Goal: Task Accomplishment & Management: Manage account settings

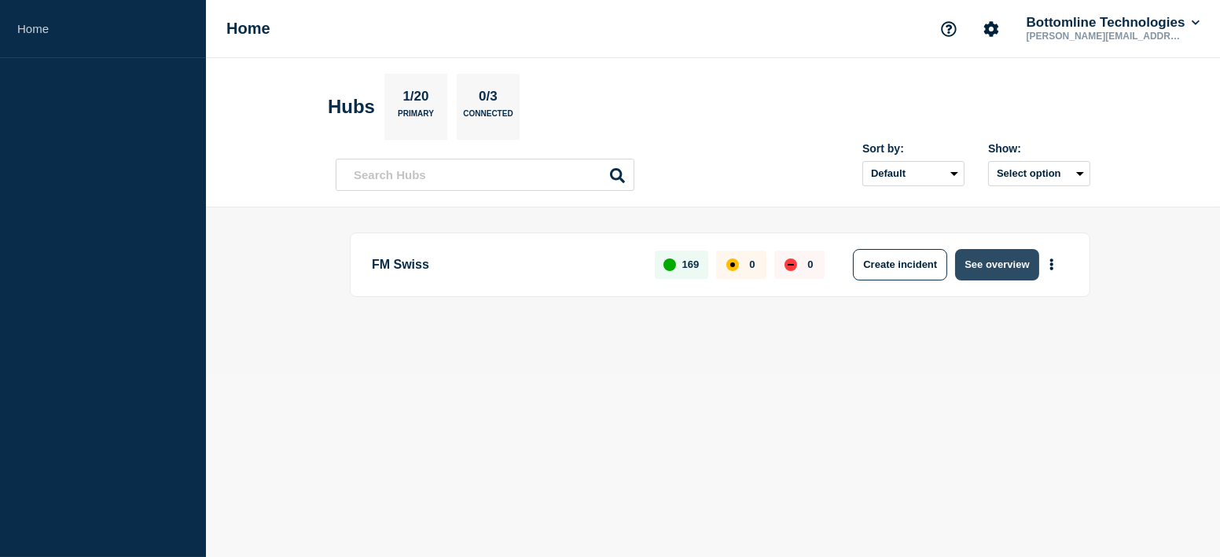
click at [973, 260] on button "See overview" at bounding box center [996, 264] width 83 height 31
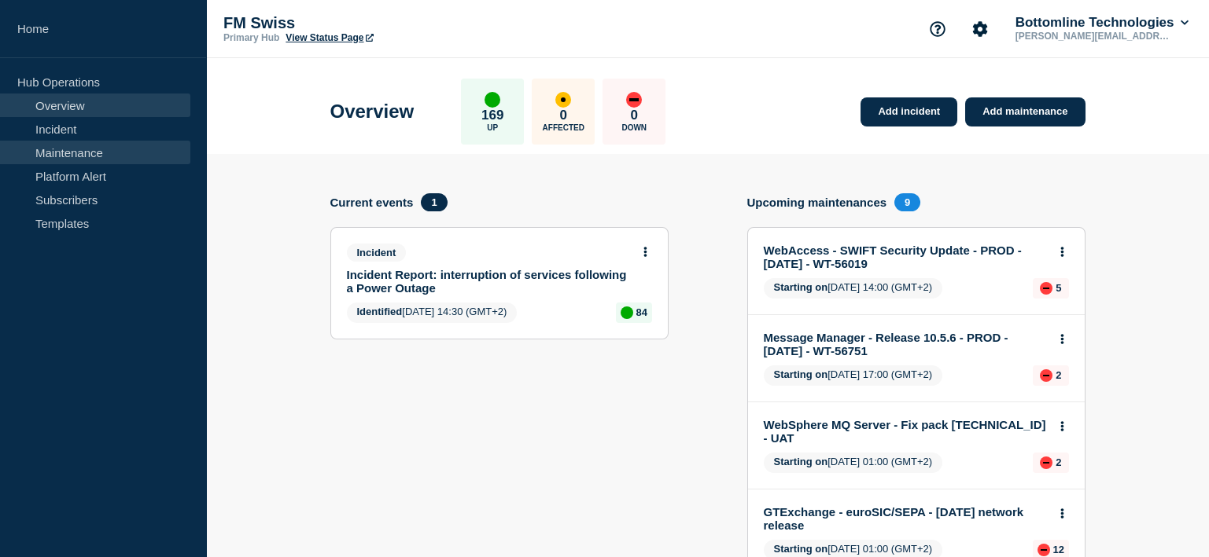
click at [108, 145] on link "Maintenance" at bounding box center [95, 153] width 190 height 24
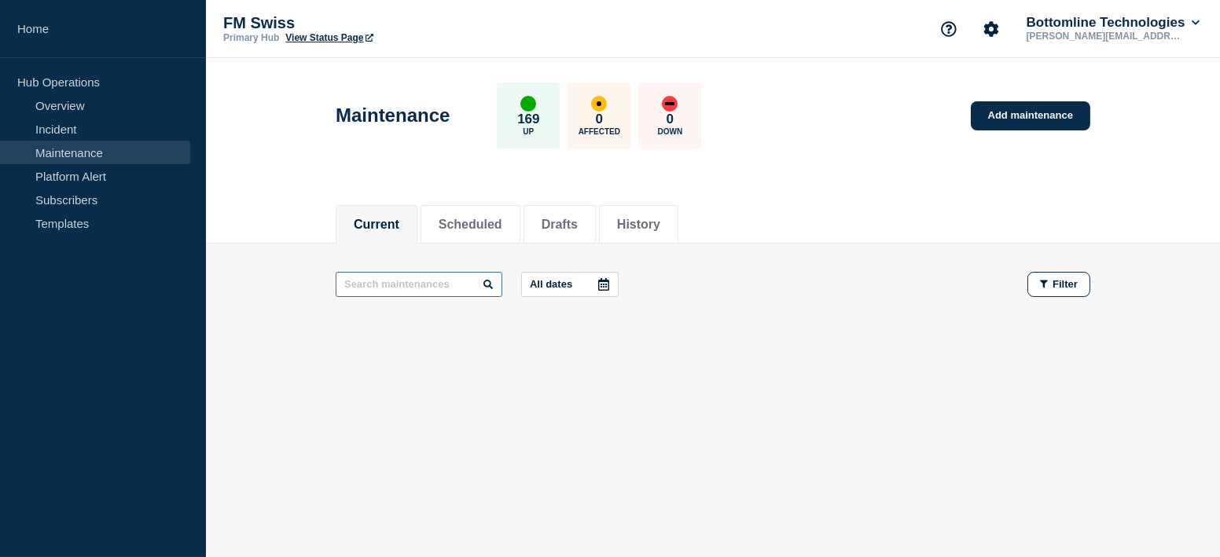
click at [396, 282] on input "text" at bounding box center [419, 284] width 167 height 25
paste input "130820"
type input "130820"
click at [451, 285] on input "130820" at bounding box center [419, 284] width 167 height 25
click at [634, 226] on li "History" at bounding box center [638, 224] width 79 height 39
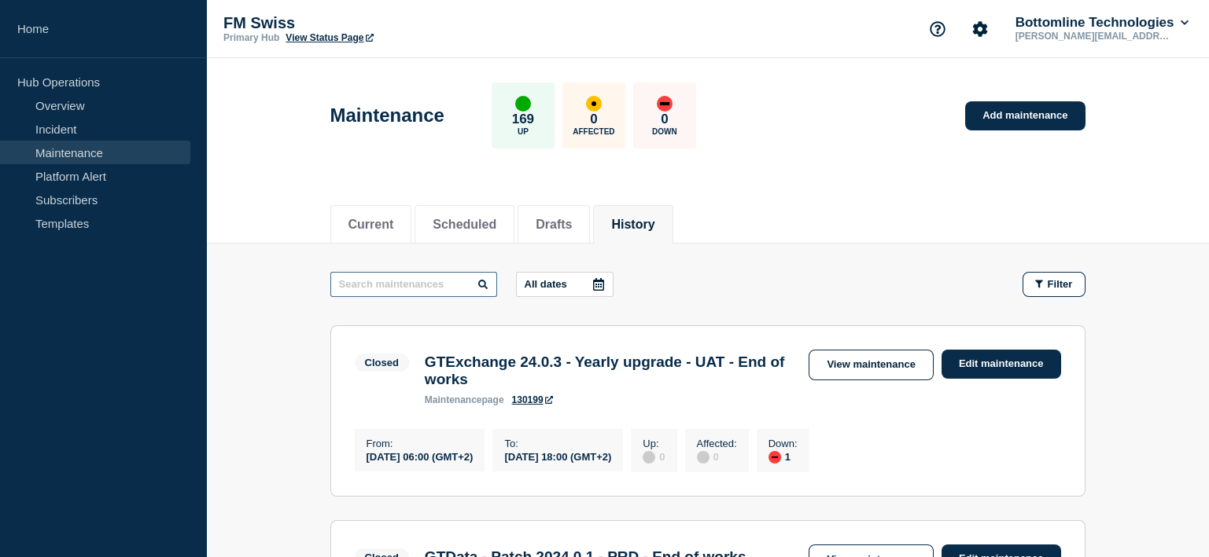
click at [421, 288] on input "text" at bounding box center [413, 284] width 167 height 25
paste input "130820"
type input "1"
type input "hotfix"
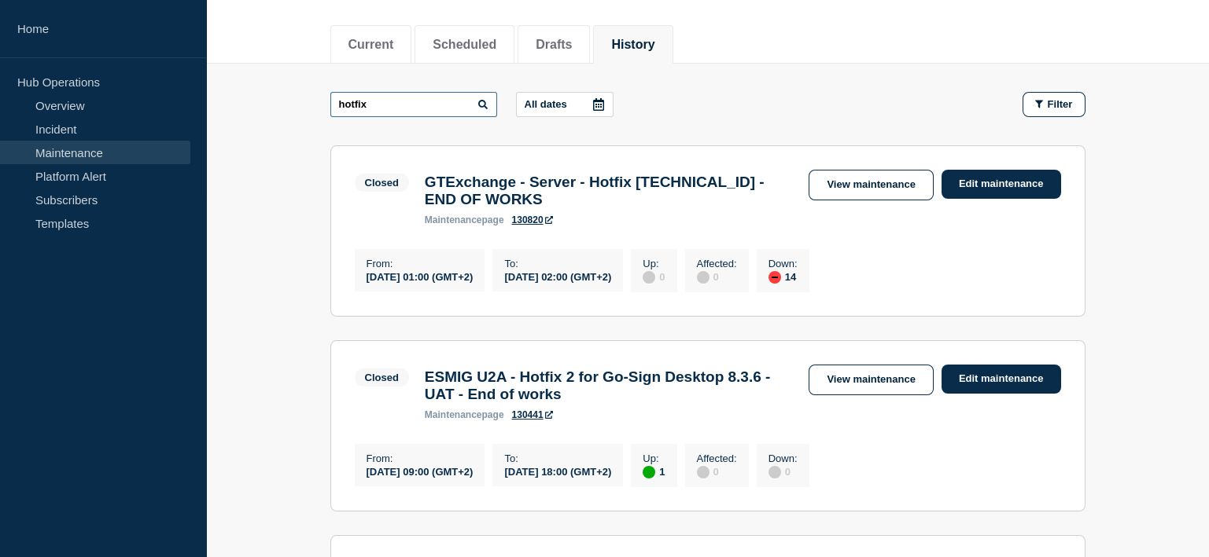
scroll to position [156, 0]
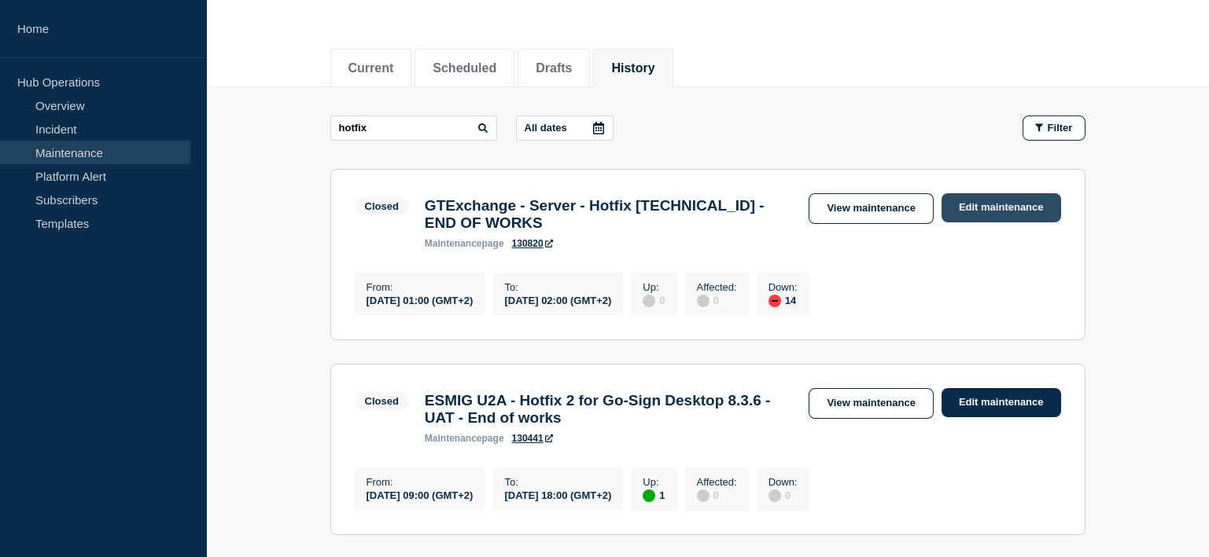
click at [992, 201] on link "Edit maintenance" at bounding box center [1001, 207] width 120 height 29
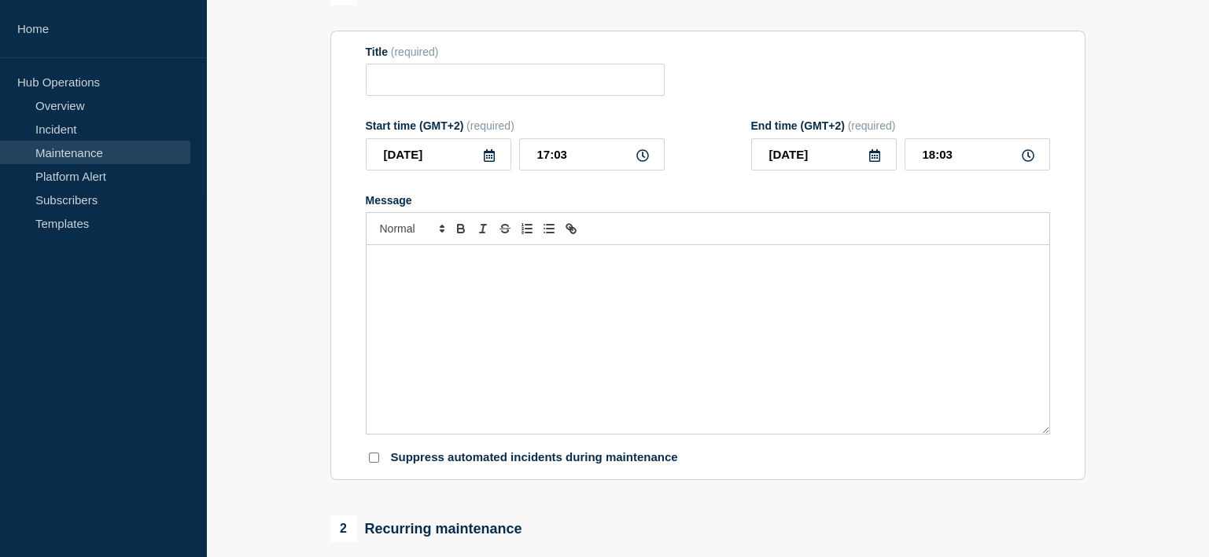
type input "GTExchange - Server - Hotfix [TECHNICAL_ID] - END OF WORKS"
type input "[DATE]"
type input "01:00"
type input "[DATE]"
type input "02:00"
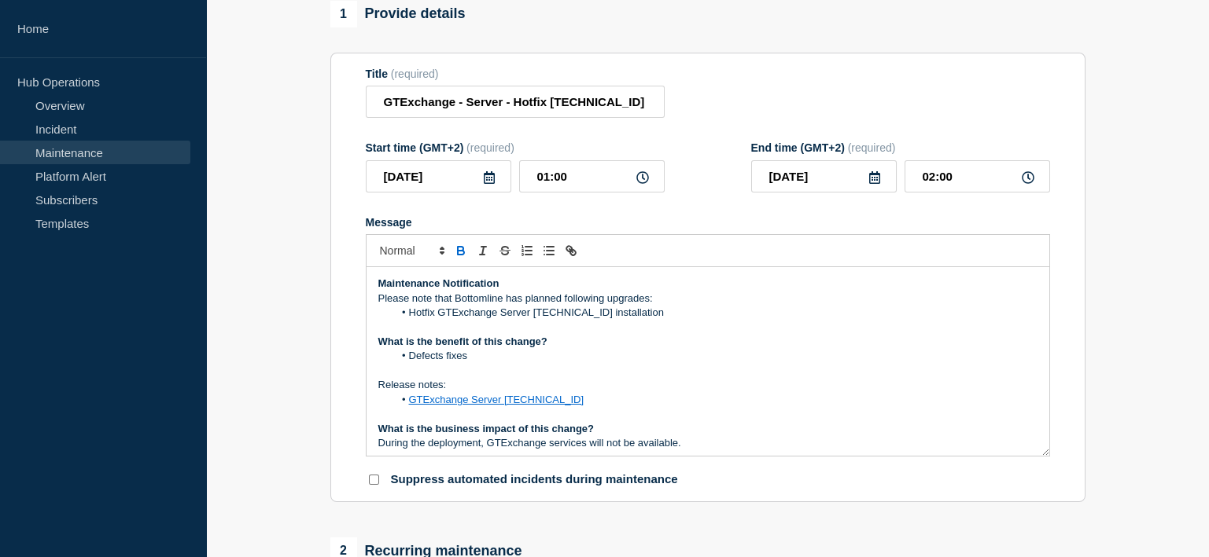
click at [490, 184] on icon at bounding box center [489, 177] width 13 height 13
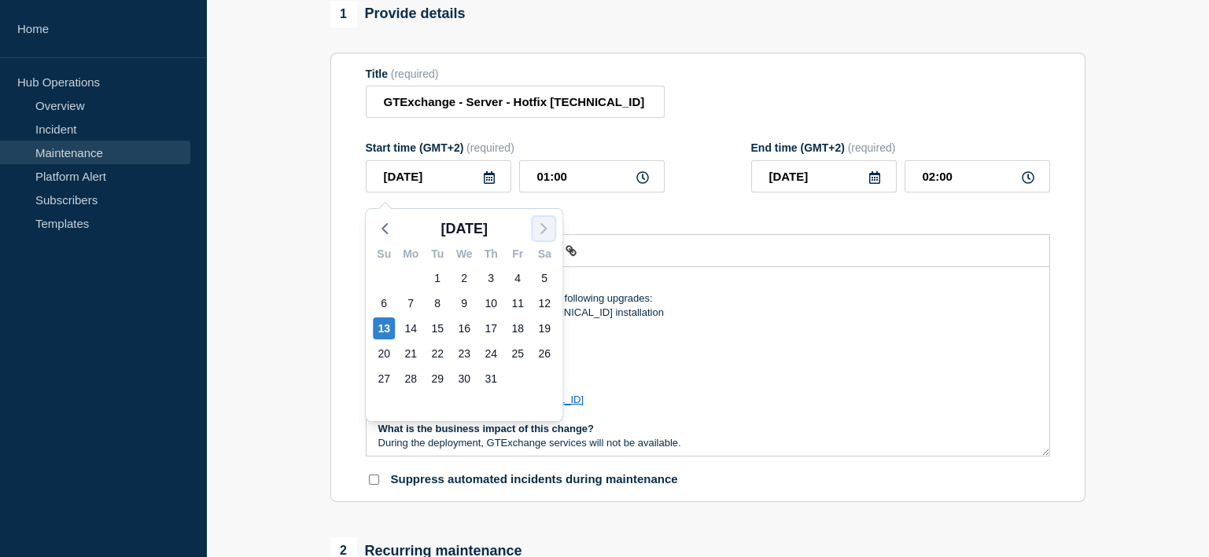
click at [545, 229] on polyline "button" at bounding box center [543, 228] width 5 height 9
click at [381, 355] on div "17" at bounding box center [384, 354] width 22 height 22
type input "[DATE]"
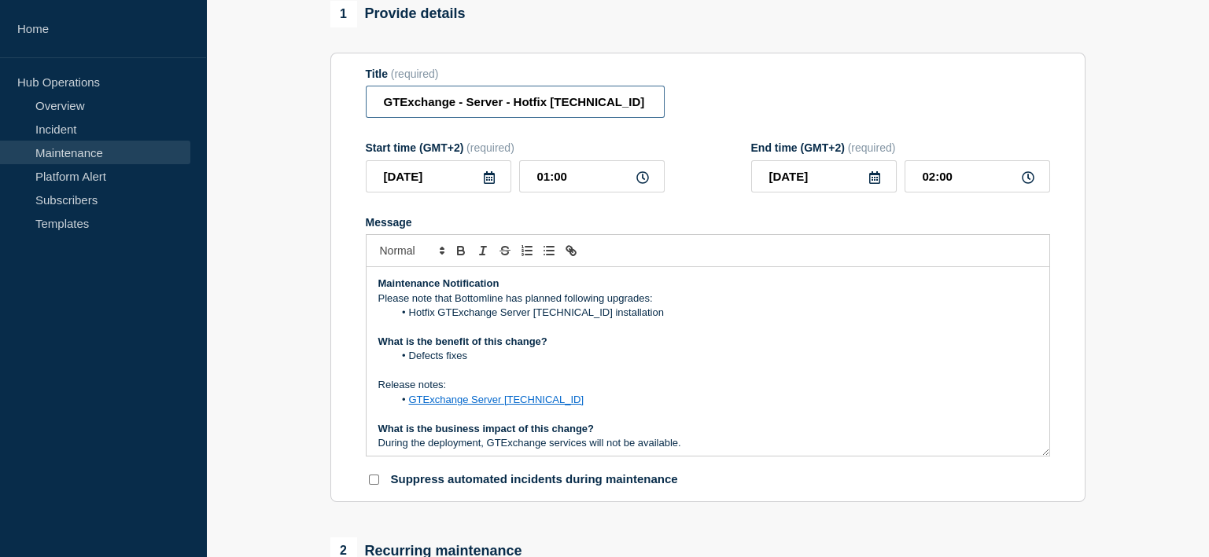
click at [608, 109] on input "GTExchange - Server - Hotfix [TECHNICAL_ID] - END OF WORKS" at bounding box center [515, 102] width 299 height 32
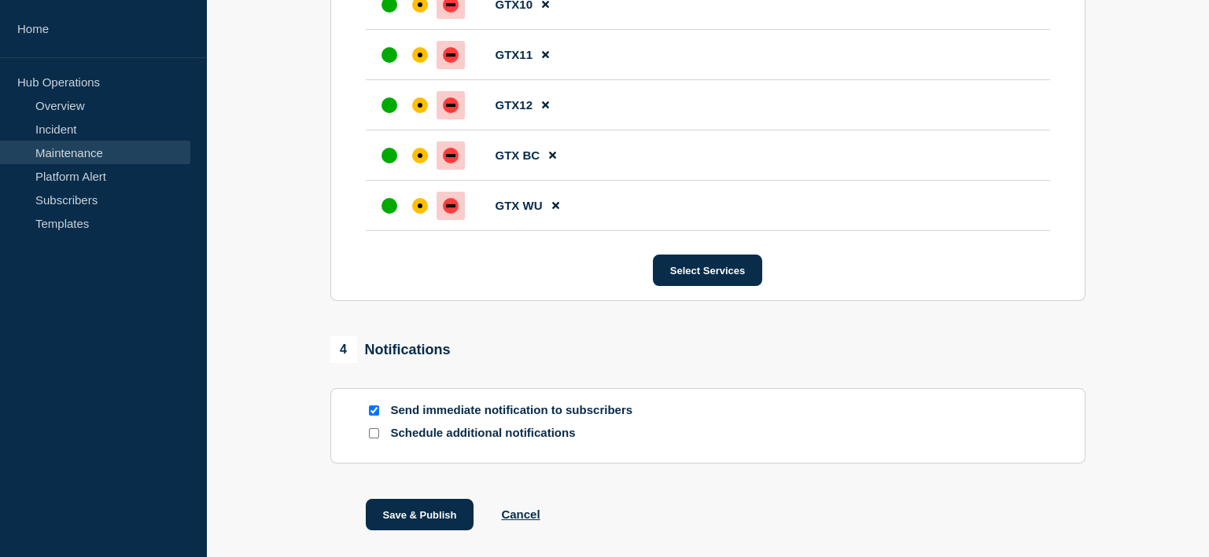
scroll to position [1501, 0]
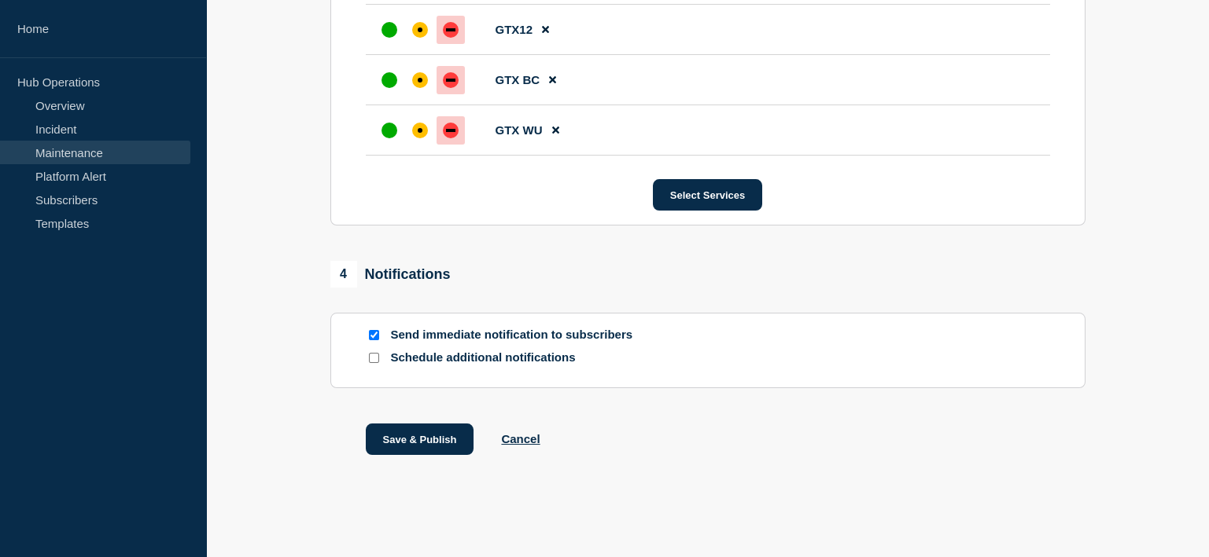
type input "GTExchange - Server - Hotfix [TECHNICAL_ID] - PROD - Start of work"
click at [374, 337] on input "Send immediate notification to subscribers" at bounding box center [374, 335] width 10 height 10
checkbox input "false"
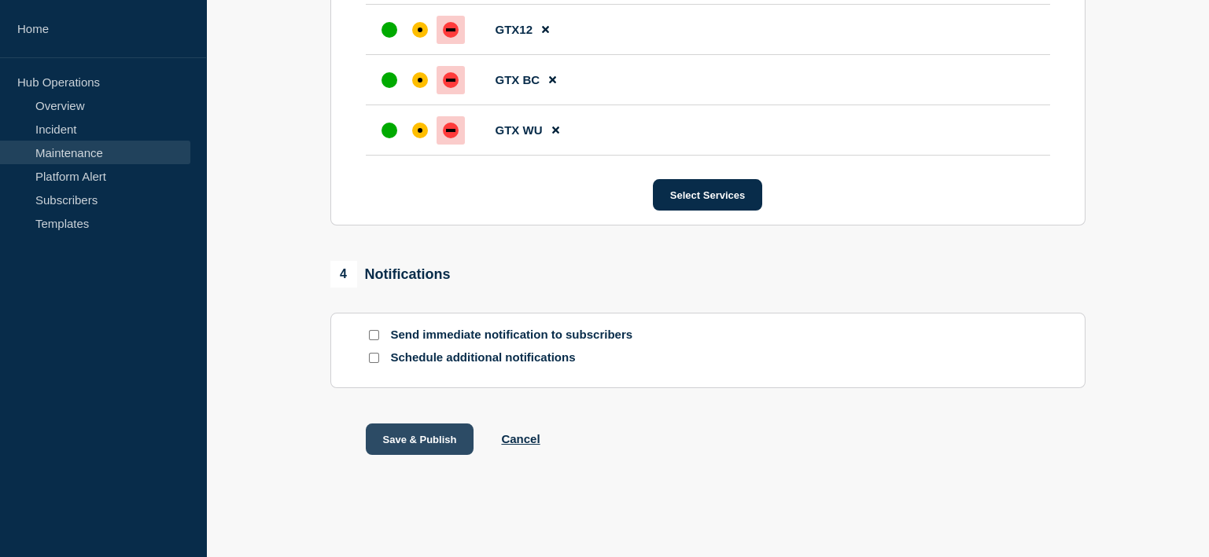
click at [413, 436] on button "Save & Publish" at bounding box center [420, 439] width 109 height 31
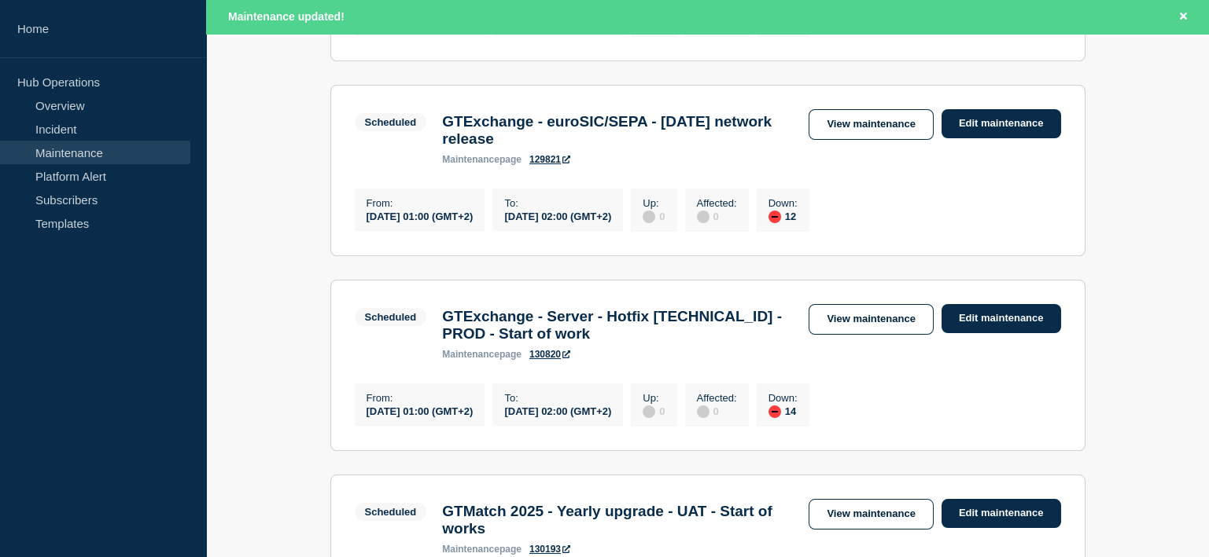
scroll to position [943, 0]
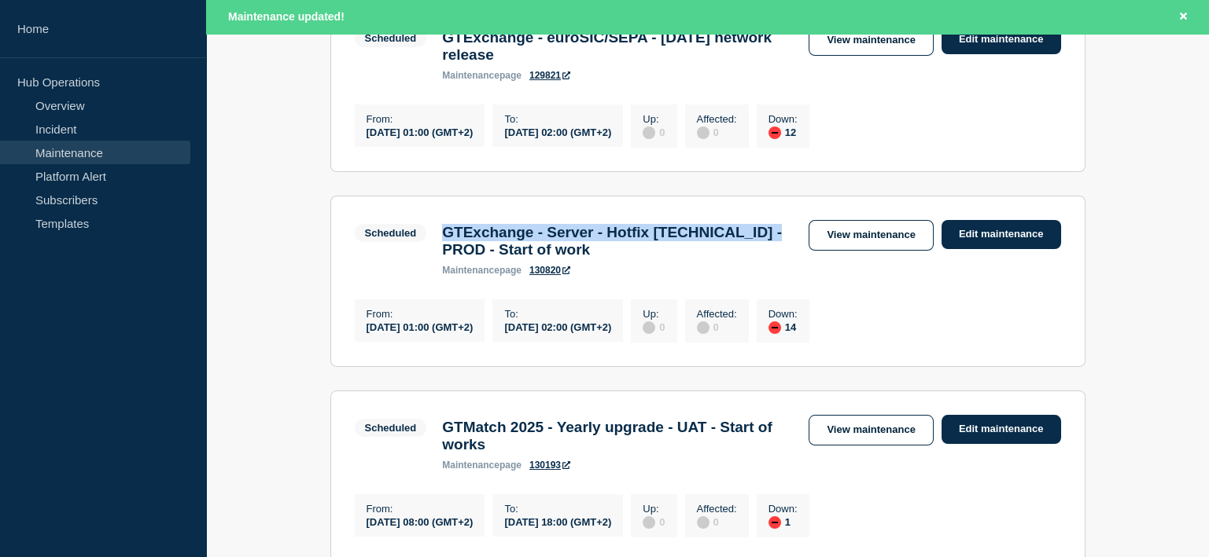
drag, startPoint x: 443, startPoint y: 270, endPoint x: 487, endPoint y: 291, distance: 48.9
click at [487, 259] on h3 "GTExchange - Server - Hotfix [TECHNICAL_ID] - PROD - Start of work" at bounding box center [617, 241] width 351 height 35
copy h3 "GTExchange - Server - Hotfix [TECHNICAL_ID] - PROD"
